Goal: Information Seeking & Learning: Learn about a topic

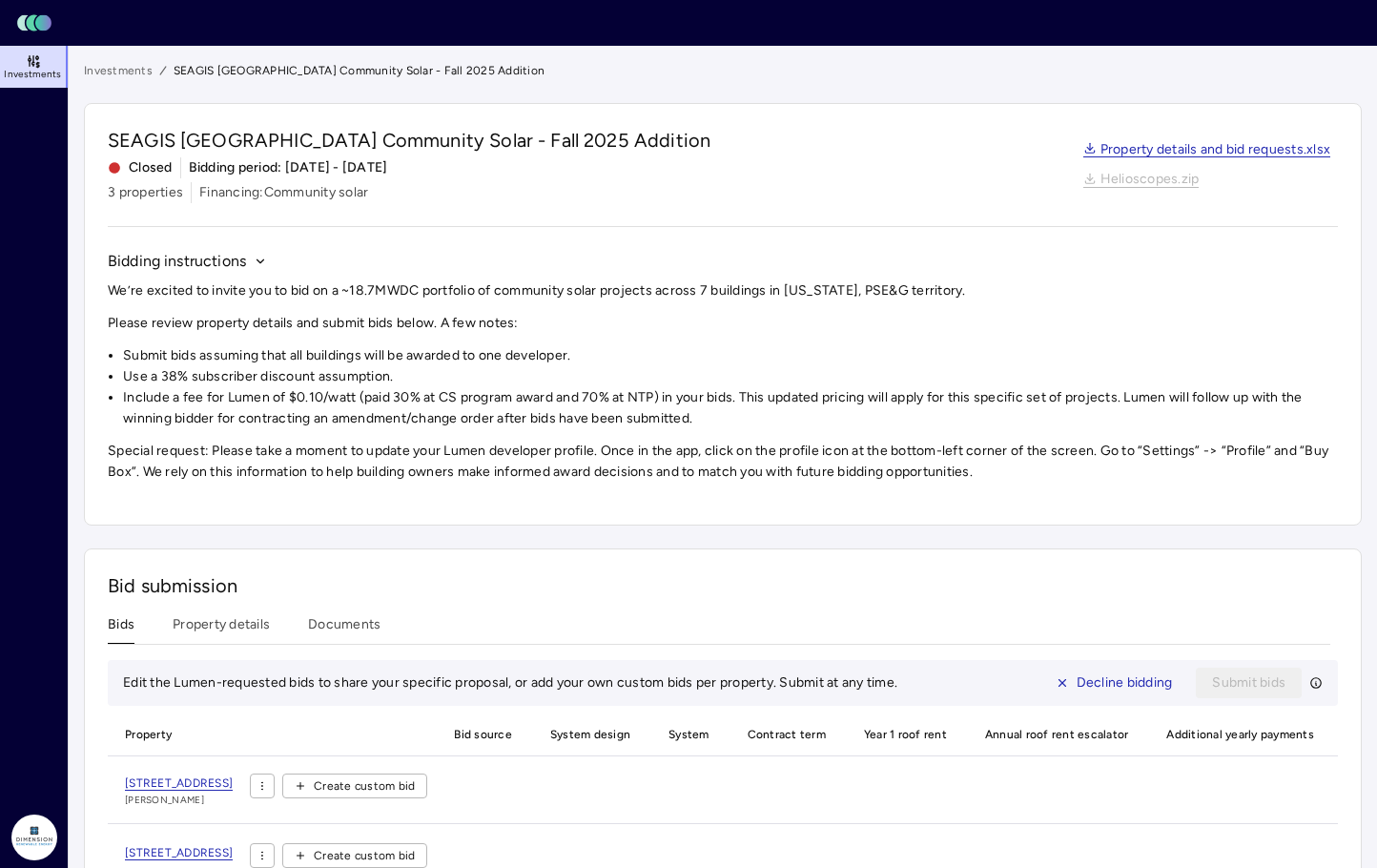
click at [43, 21] on rect at bounding box center [43, 23] width 17 height 17
click at [131, 65] on link "Investments" at bounding box center [118, 70] width 68 height 20
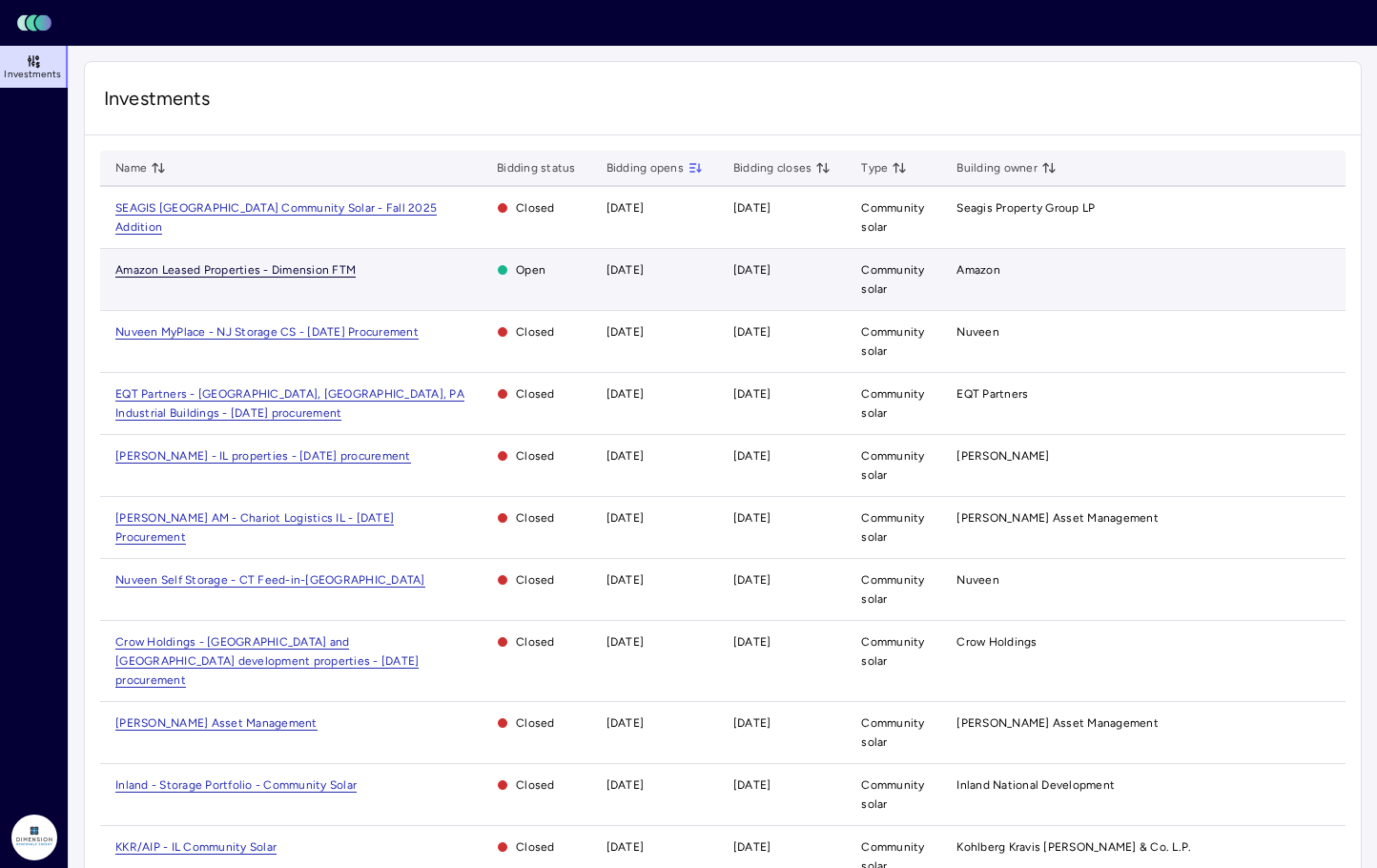
click at [237, 275] on span "Amazon Leased Properties - Dimension FTM" at bounding box center [235, 269] width 240 height 15
